Goal: Information Seeking & Learning: Learn about a topic

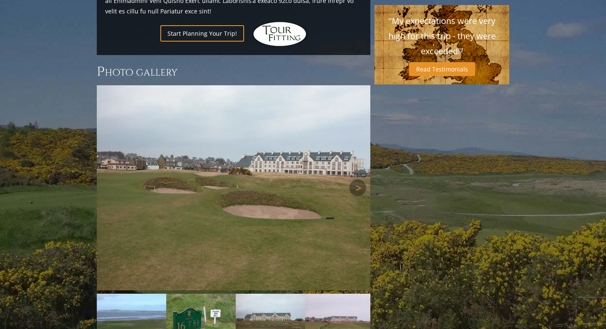
scroll to position [755, 0]
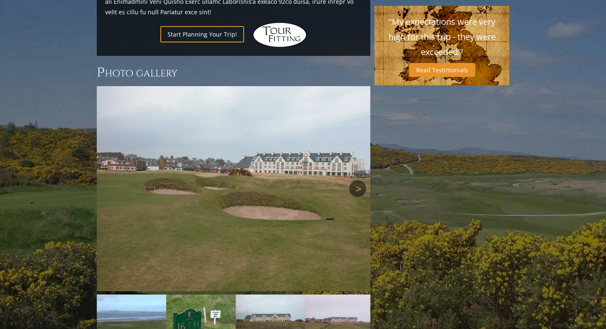
click at [360, 180] on link "Next" at bounding box center [357, 188] width 17 height 17
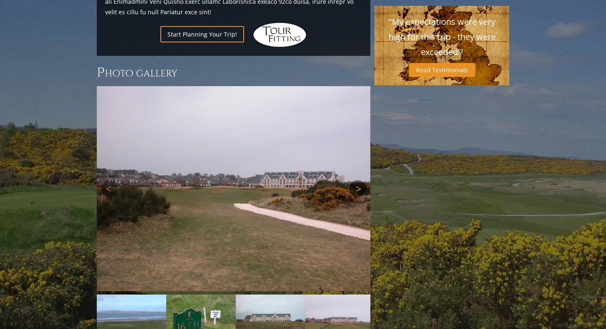
click at [360, 180] on link "Next" at bounding box center [357, 188] width 17 height 17
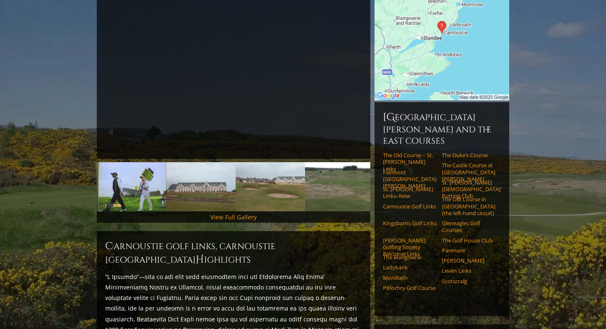
scroll to position [0, 0]
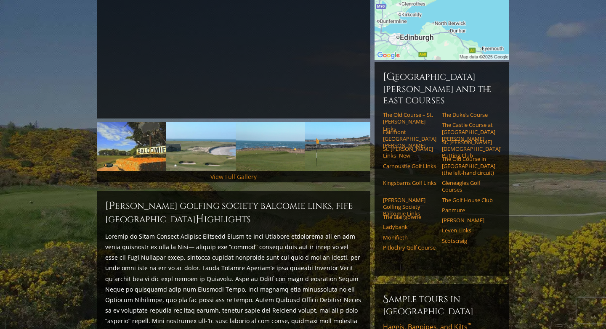
click at [241, 173] on link "View Full Gallery" at bounding box center [233, 177] width 46 height 8
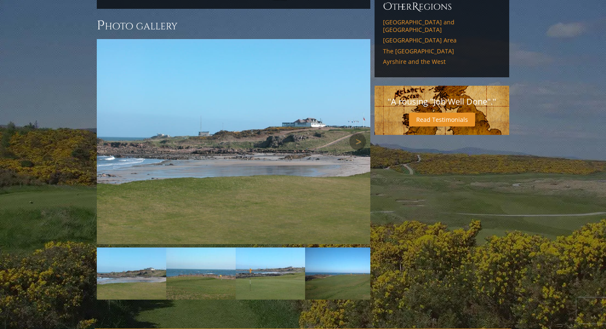
scroll to position [693, 0]
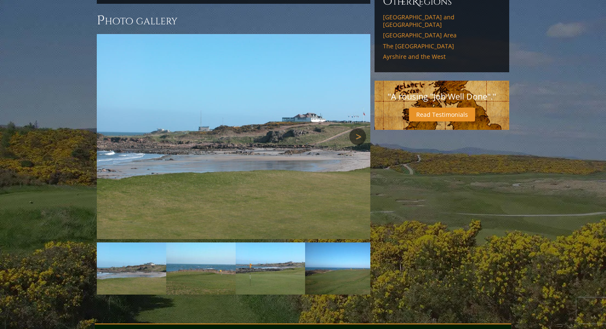
click at [358, 128] on link "Next" at bounding box center [357, 136] width 17 height 17
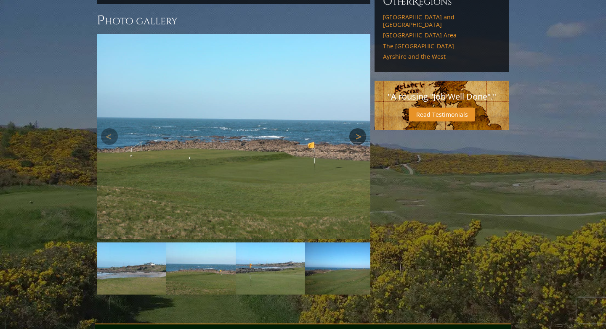
click at [358, 128] on link "Next" at bounding box center [357, 136] width 17 height 17
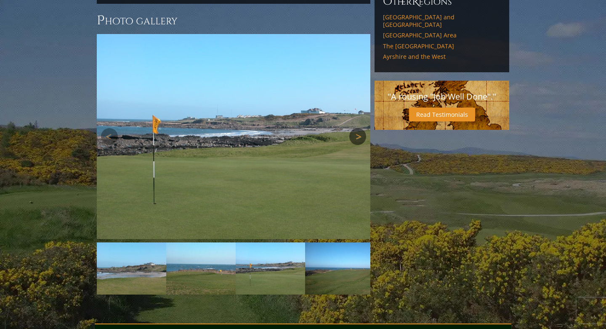
click at [358, 128] on link "Next" at bounding box center [357, 136] width 17 height 17
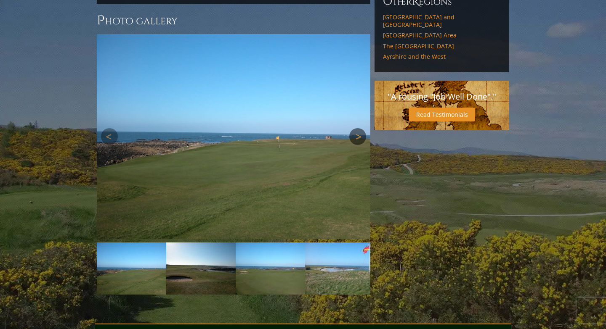
click at [358, 128] on link "Next" at bounding box center [357, 136] width 17 height 17
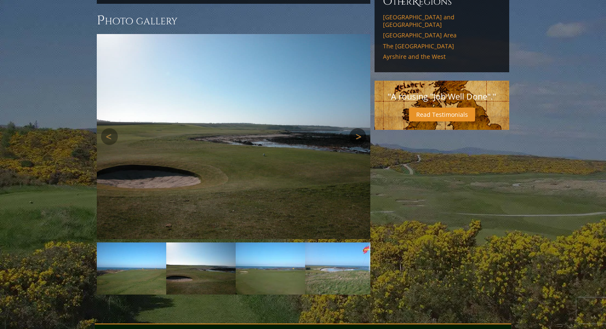
click at [358, 128] on link "Next" at bounding box center [357, 136] width 17 height 17
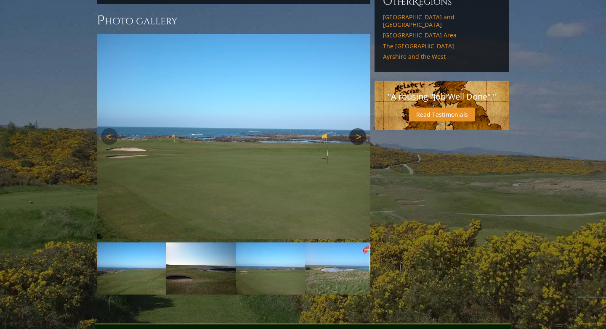
click at [358, 128] on link "Next" at bounding box center [357, 136] width 17 height 17
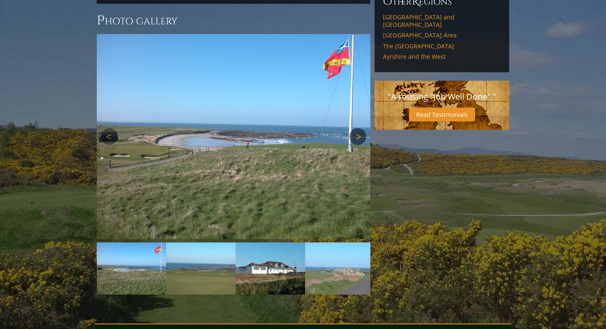
click at [358, 128] on link "Next" at bounding box center [357, 136] width 17 height 17
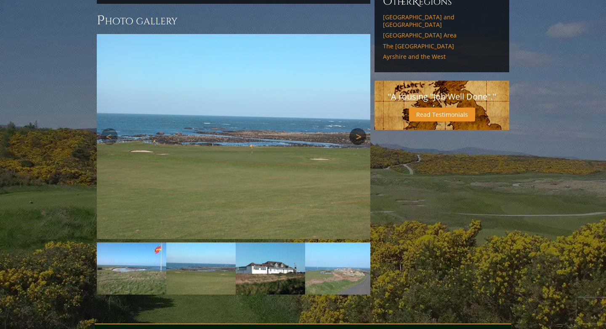
click at [358, 128] on link "Next" at bounding box center [357, 136] width 17 height 17
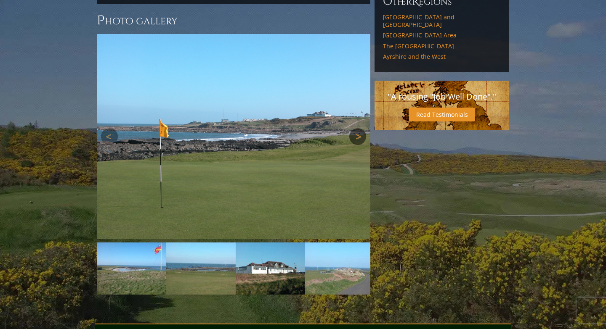
click at [358, 128] on link "Next" at bounding box center [357, 136] width 17 height 17
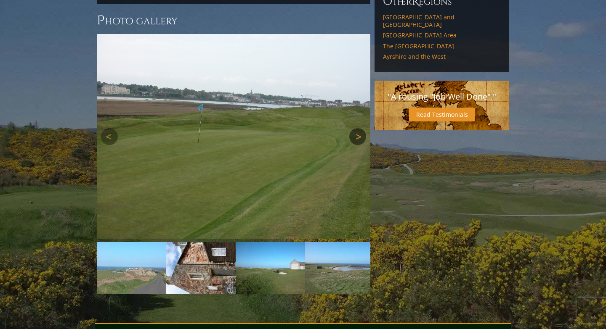
click at [358, 128] on link "Next" at bounding box center [357, 136] width 17 height 17
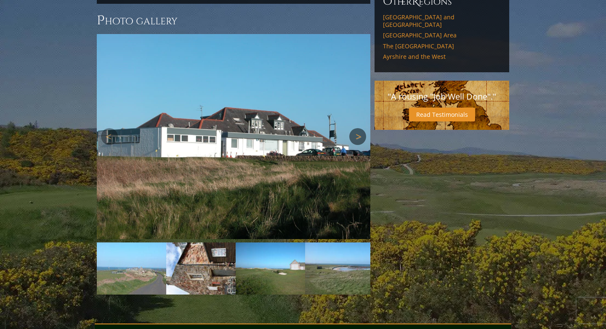
click at [358, 128] on link "Next" at bounding box center [357, 136] width 17 height 17
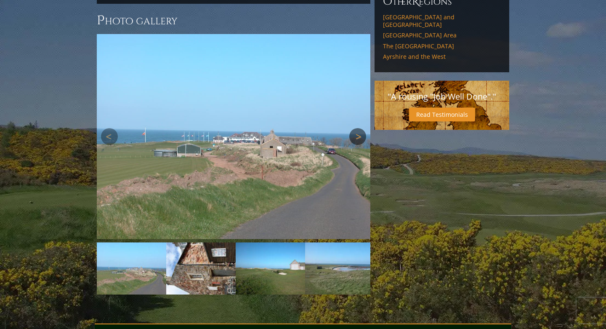
click at [358, 128] on link "Next" at bounding box center [357, 136] width 17 height 17
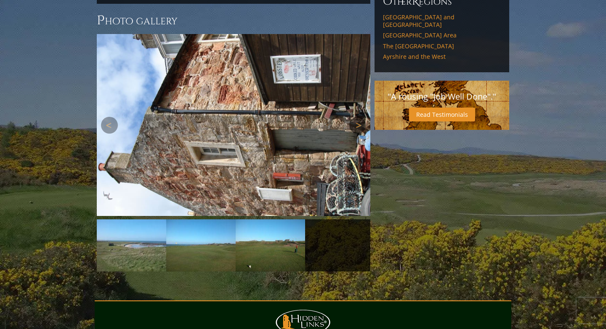
click at [358, 103] on img at bounding box center [233, 125] width 273 height 182
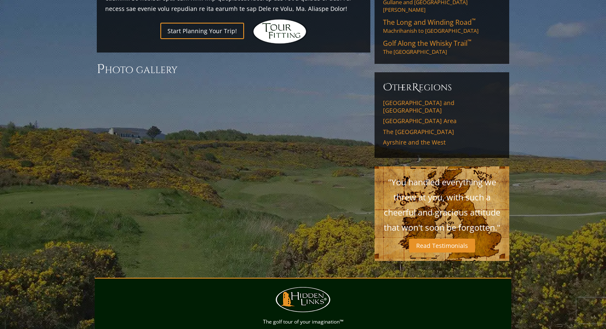
scroll to position [600, 0]
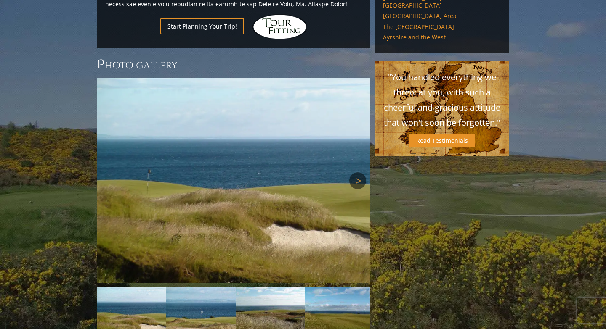
click at [357, 172] on link "Next" at bounding box center [357, 180] width 17 height 17
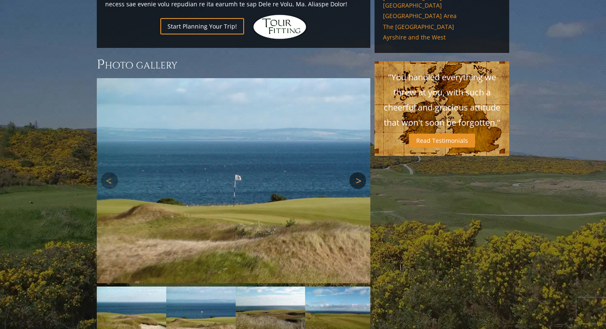
click at [357, 172] on link "Next" at bounding box center [357, 180] width 17 height 17
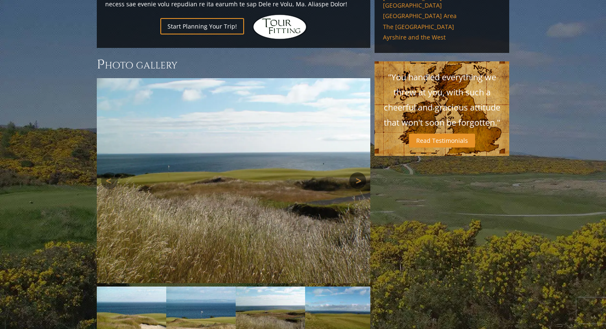
click at [357, 172] on link "Next" at bounding box center [357, 180] width 17 height 17
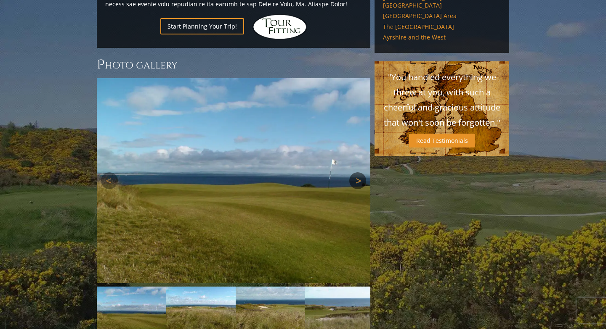
click at [357, 172] on link "Next" at bounding box center [357, 180] width 17 height 17
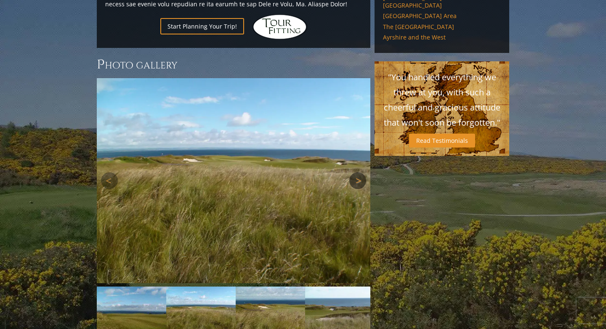
click at [357, 172] on link "Next" at bounding box center [357, 180] width 17 height 17
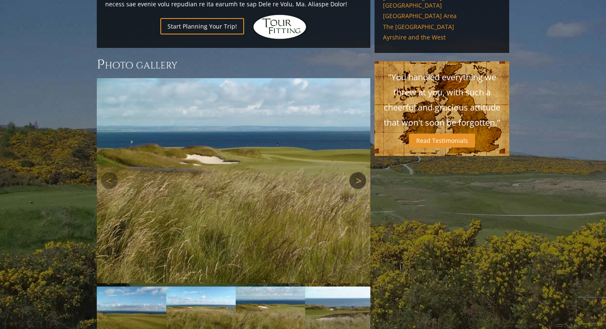
click at [357, 172] on link "Next" at bounding box center [357, 180] width 17 height 17
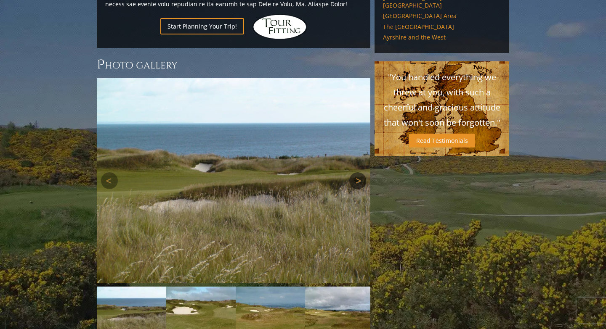
click at [357, 172] on link "Next" at bounding box center [357, 180] width 17 height 17
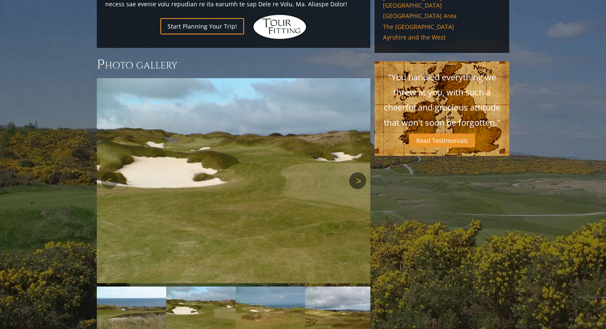
click at [357, 172] on link "Next" at bounding box center [357, 180] width 17 height 17
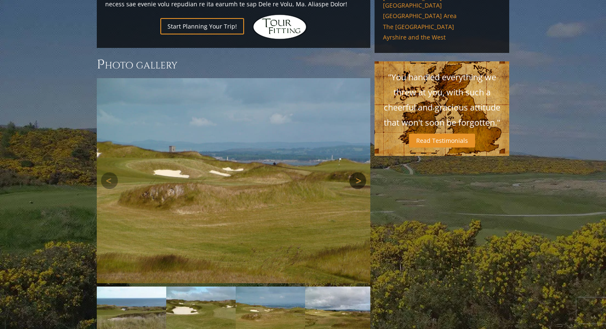
click at [357, 172] on link "Next" at bounding box center [357, 180] width 17 height 17
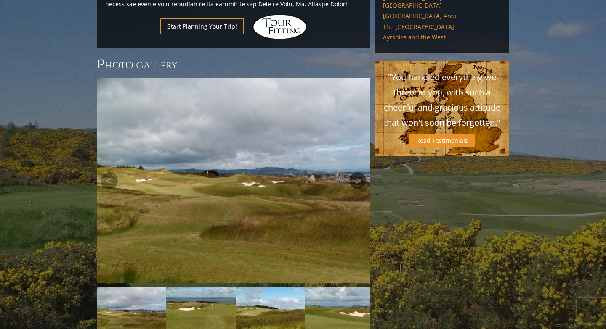
click at [357, 172] on link "Next" at bounding box center [357, 180] width 17 height 17
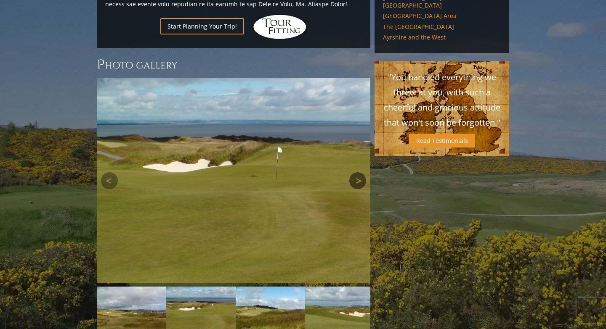
click at [357, 172] on link "Next" at bounding box center [357, 180] width 17 height 17
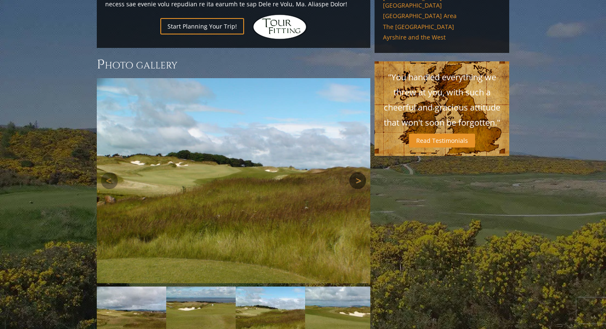
click at [357, 172] on link "Next" at bounding box center [357, 180] width 17 height 17
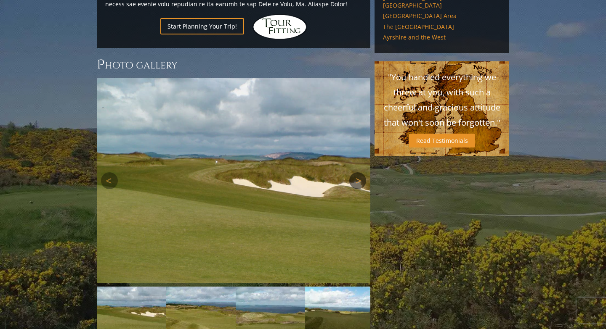
click at [357, 172] on link "Next" at bounding box center [357, 180] width 17 height 17
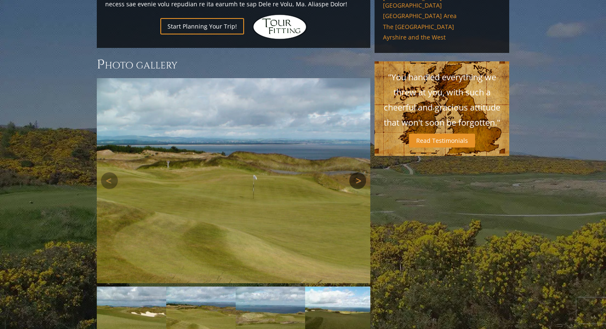
click at [357, 172] on link "Next" at bounding box center [357, 180] width 17 height 17
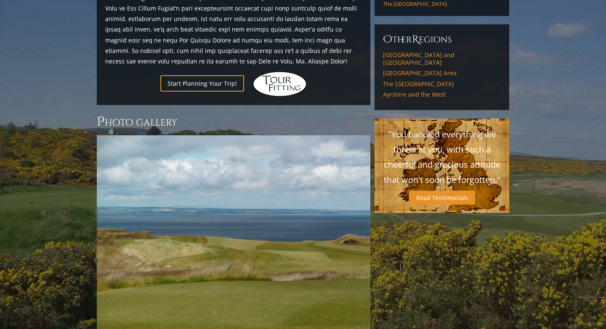
scroll to position [640, 0]
